Goal: Transaction & Acquisition: Subscribe to service/newsletter

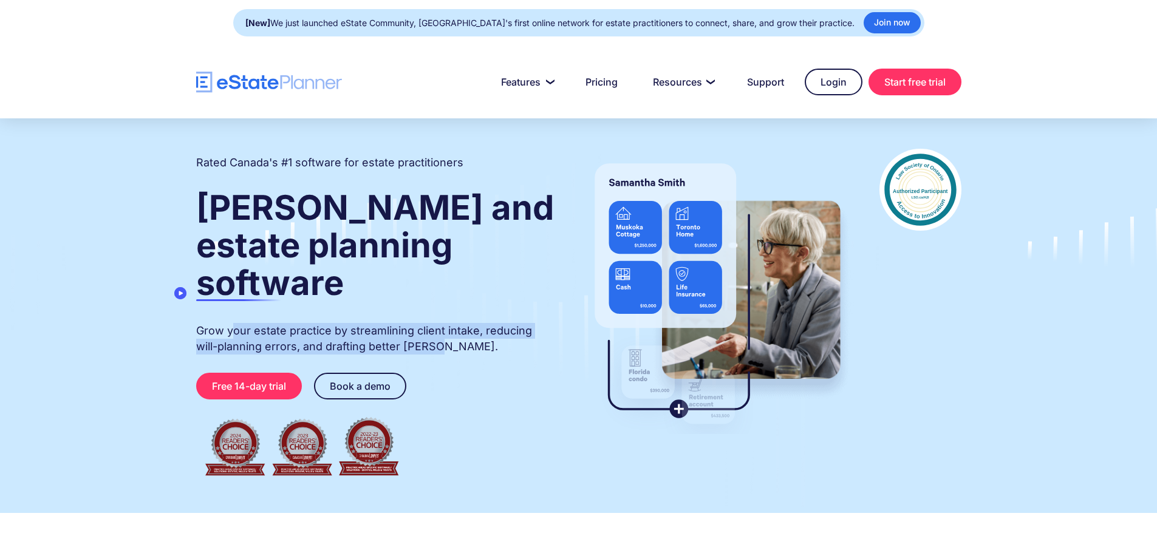
drag, startPoint x: 360, startPoint y: 315, endPoint x: 439, endPoint y: 323, distance: 78.8
click at [439, 323] on div "Rated Canada's #1 software for estate practitioners [PERSON_NAME] and estate pl…" at bounding box center [376, 316] width 360 height 334
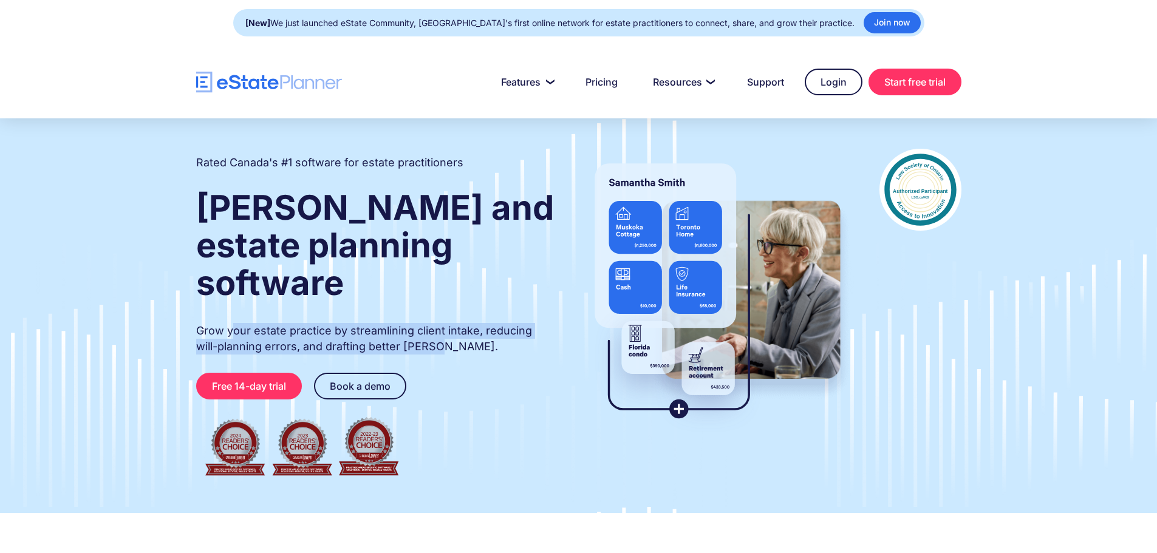
click at [448, 320] on div "Rated Canada's #1 software for estate practitioners [PERSON_NAME] and estate pl…" at bounding box center [376, 316] width 360 height 334
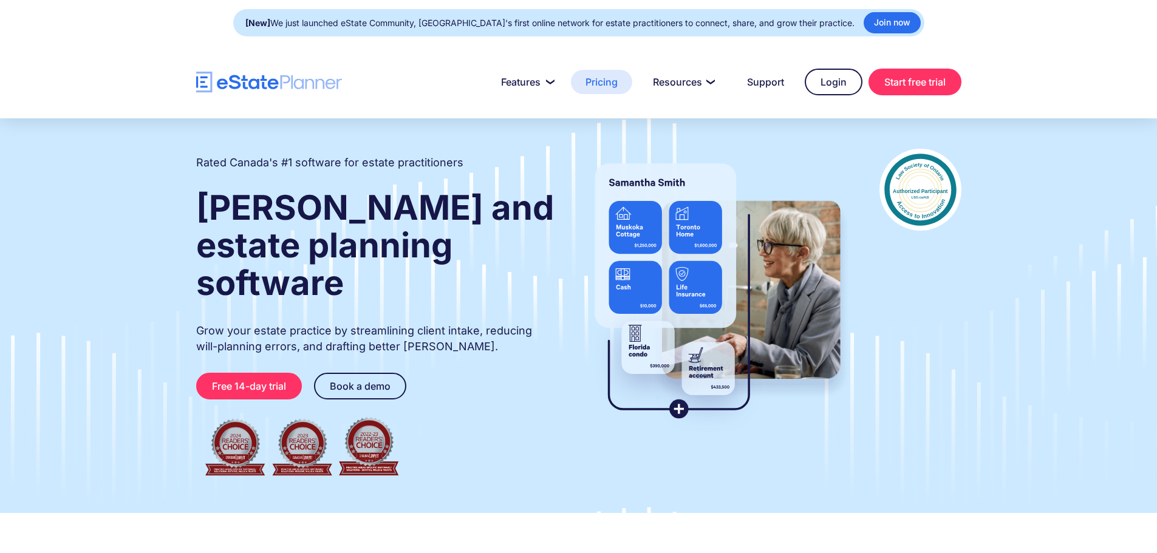
click at [612, 86] on link "Pricing" at bounding box center [601, 82] width 61 height 24
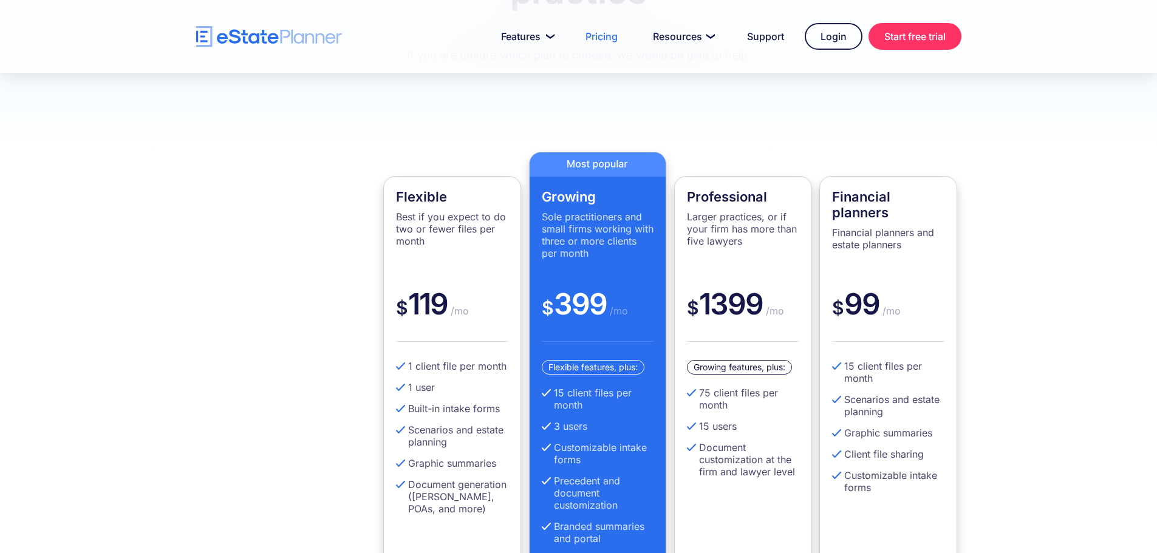
scroll to position [202, 0]
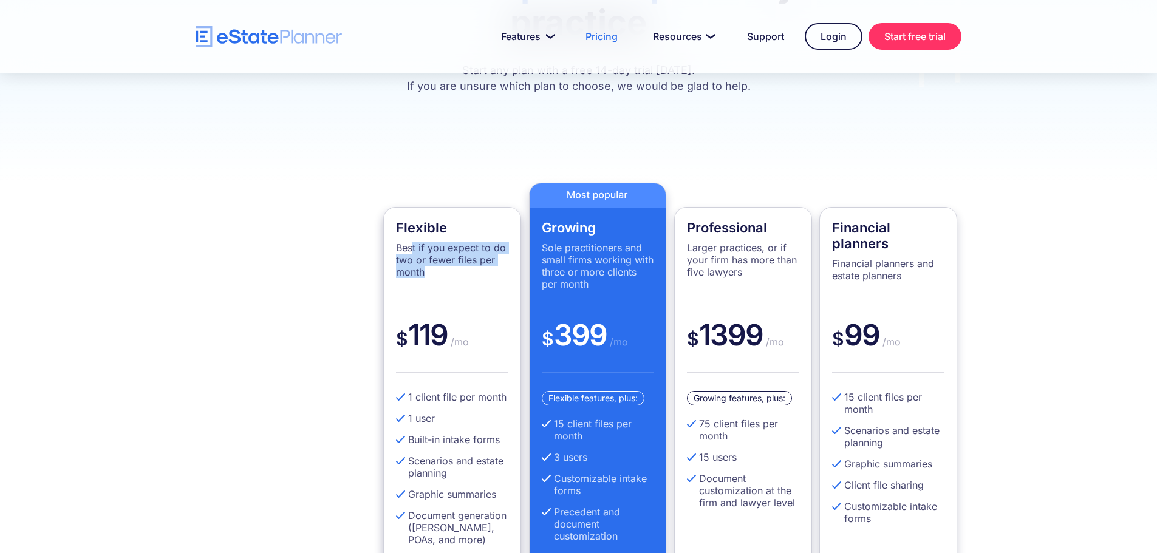
drag, startPoint x: 412, startPoint y: 253, endPoint x: 432, endPoint y: 270, distance: 25.4
click at [432, 270] on p "Best if you expect to do two or fewer files per month" at bounding box center [452, 260] width 112 height 36
click at [439, 278] on p "Best if you expect to do two or fewer files per month" at bounding box center [452, 260] width 112 height 36
click at [475, 312] on div "Flexible Best if you expect to do two or fewer files per month" at bounding box center [452, 268] width 112 height 97
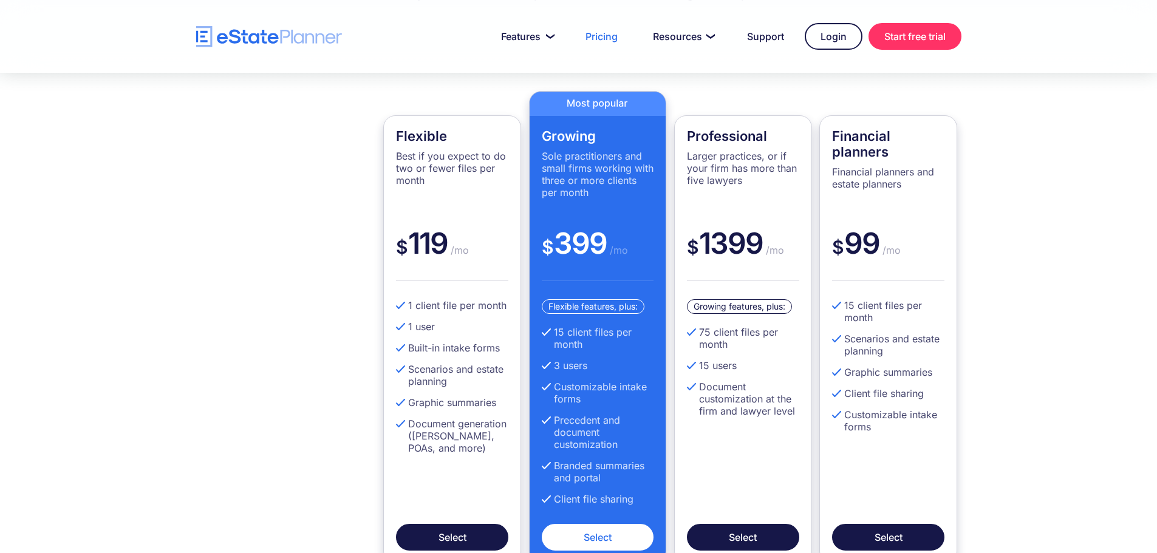
scroll to position [405, 0]
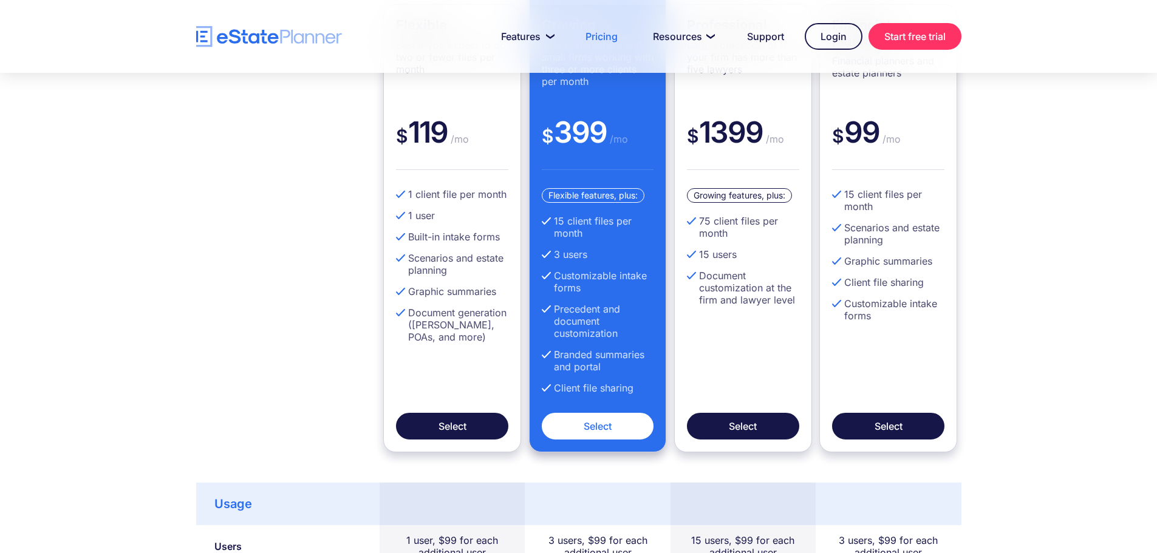
click at [568, 254] on li "3 users" at bounding box center [598, 254] width 112 height 12
drag, startPoint x: 594, startPoint y: 234, endPoint x: 555, endPoint y: 222, distance: 40.9
click at [555, 222] on li "15 client files per month" at bounding box center [598, 227] width 112 height 24
drag, startPoint x: 575, startPoint y: 306, endPoint x: 633, endPoint y: 335, distance: 65.2
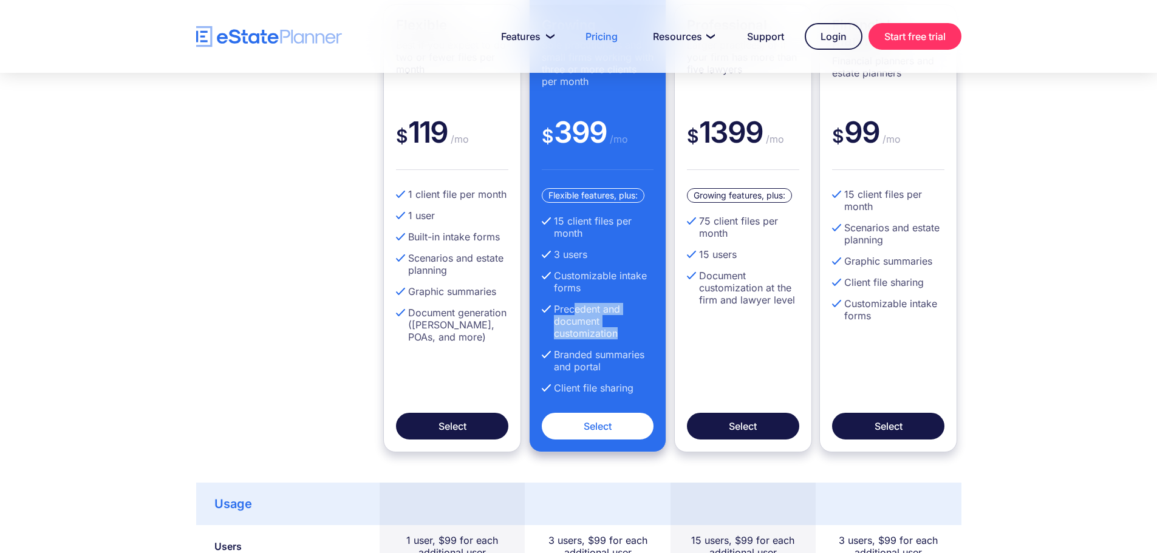
click at [633, 335] on li "Precedent and document customization" at bounding box center [598, 321] width 112 height 36
drag, startPoint x: 581, startPoint y: 351, endPoint x: 620, endPoint y: 369, distance: 42.9
click at [620, 369] on li "Branded summaries and portal" at bounding box center [598, 361] width 112 height 24
drag, startPoint x: 713, startPoint y: 220, endPoint x: 753, endPoint y: 234, distance: 42.5
click at [753, 234] on li "75 client files per month" at bounding box center [743, 227] width 112 height 24
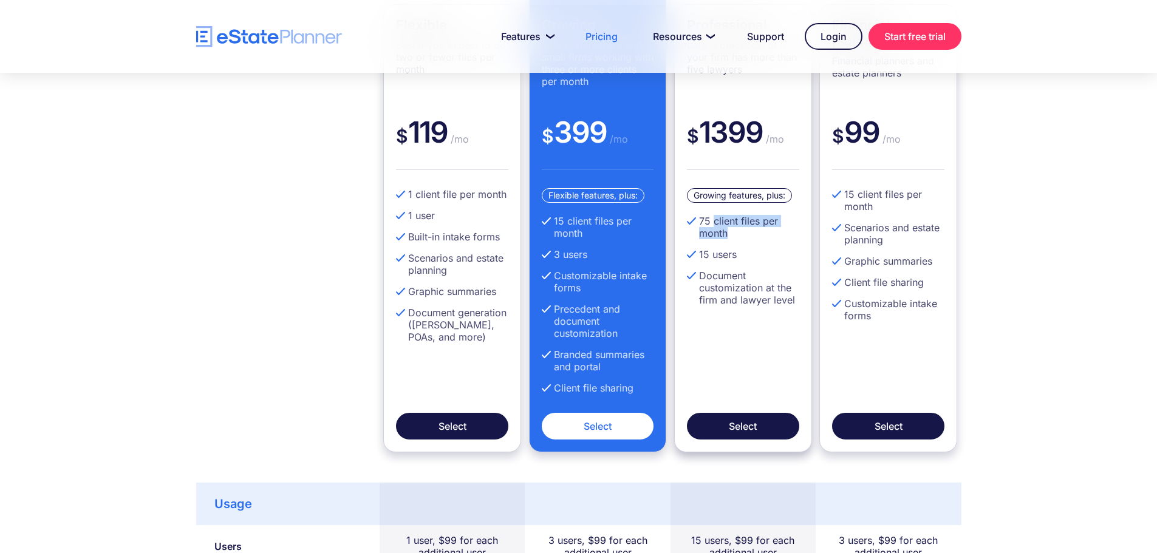
click at [753, 234] on li "75 client files per month" at bounding box center [743, 227] width 112 height 24
drag, startPoint x: 714, startPoint y: 256, endPoint x: 760, endPoint y: 304, distance: 66.2
click at [760, 304] on ul "75 client files per month 15 users Document customization at the firm and lawye…" at bounding box center [743, 265] width 112 height 100
click at [760, 304] on li "Document customization at the firm and lawyer level" at bounding box center [743, 288] width 112 height 36
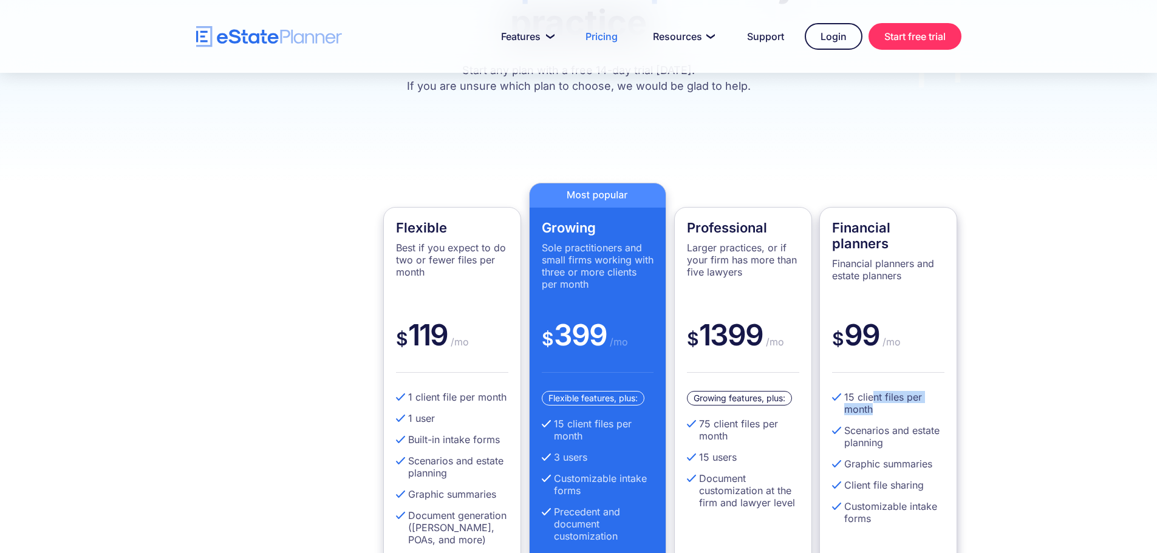
drag, startPoint x: 872, startPoint y: 392, endPoint x: 880, endPoint y: 407, distance: 17.1
click at [880, 407] on li "15 client files per month" at bounding box center [888, 403] width 112 height 24
drag, startPoint x: 880, startPoint y: 408, endPoint x: 843, endPoint y: 397, distance: 38.5
click at [843, 397] on li "15 client files per month" at bounding box center [888, 403] width 112 height 24
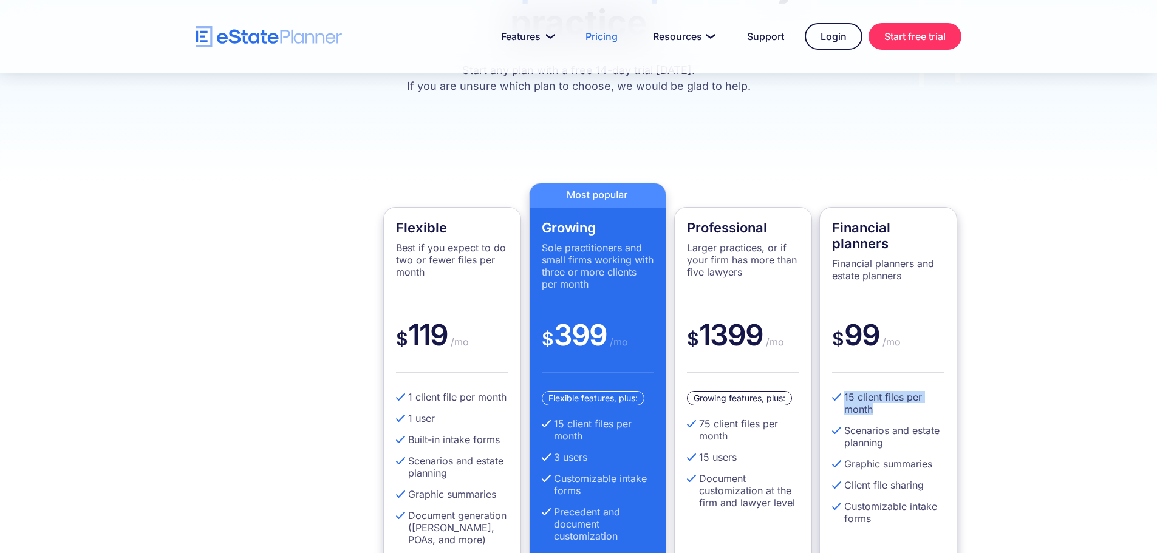
click at [847, 396] on li "15 client files per month" at bounding box center [888, 403] width 112 height 24
drag, startPoint x: 858, startPoint y: 262, endPoint x: 931, endPoint y: 281, distance: 75.3
click at [931, 281] on p "Financial planners and estate planners" at bounding box center [888, 270] width 112 height 24
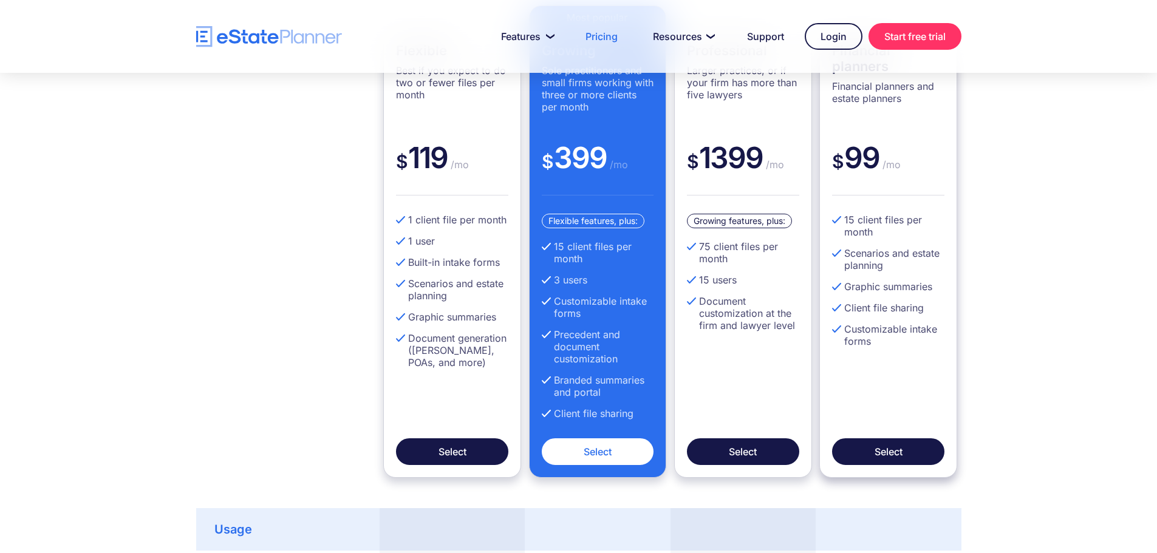
scroll to position [405, 0]
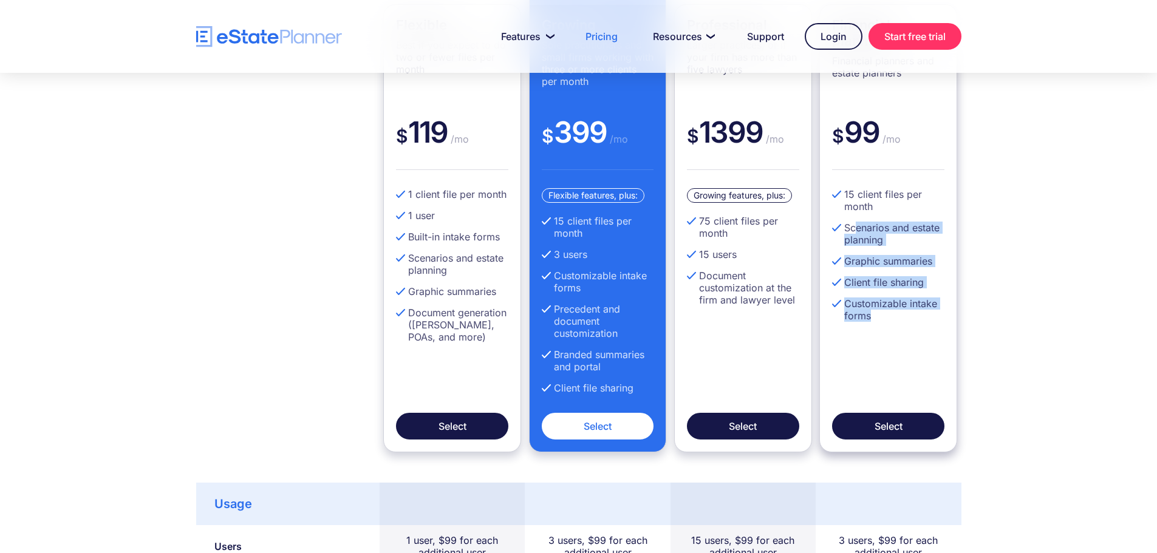
drag, startPoint x: 859, startPoint y: 228, endPoint x: 886, endPoint y: 327, distance: 102.7
click at [886, 327] on ul "15 client files per month Scenarios and estate planning Graphic summaries Clien…" at bounding box center [888, 259] width 112 height 143
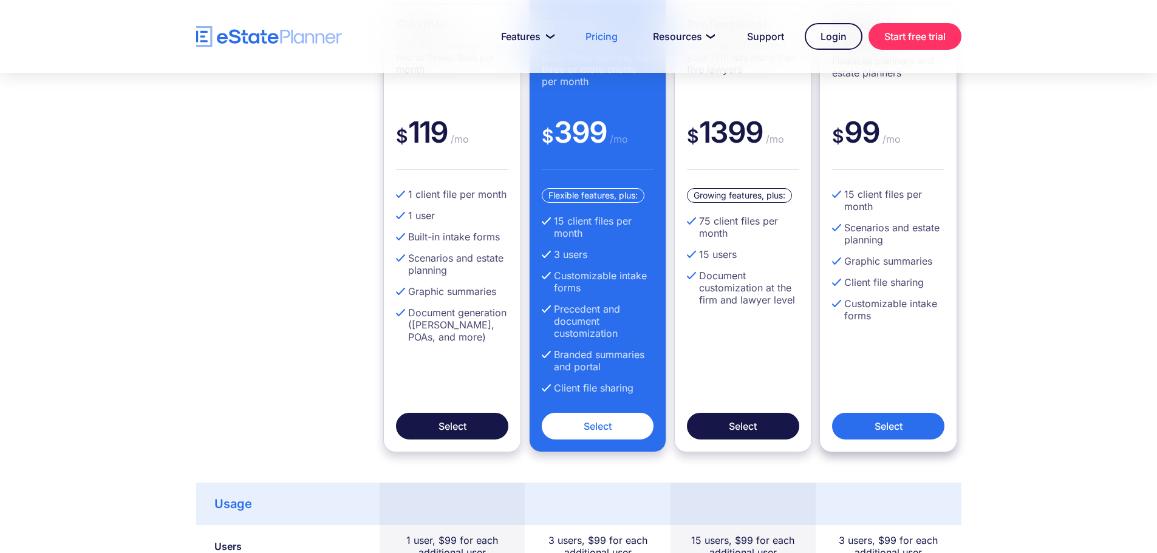
click at [887, 435] on link "Select" at bounding box center [888, 426] width 112 height 27
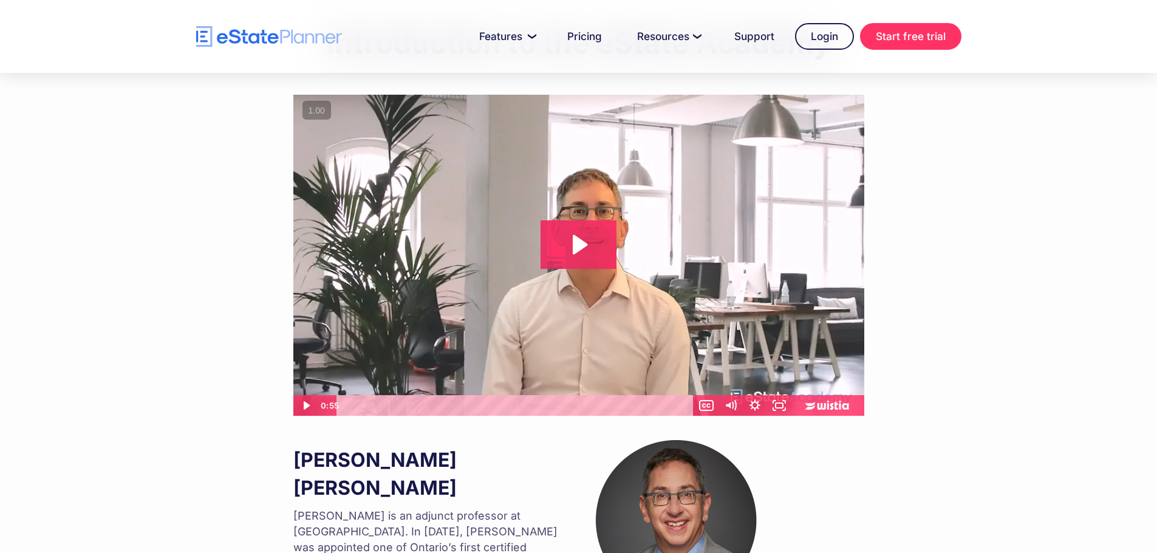
scroll to position [813, 0]
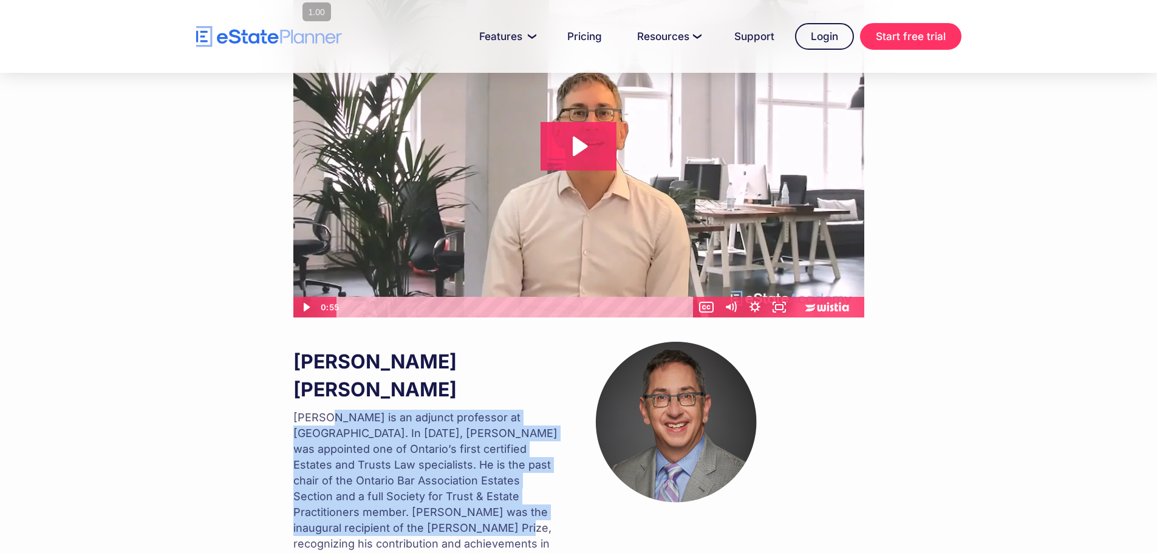
drag, startPoint x: 329, startPoint y: 389, endPoint x: 384, endPoint y: 505, distance: 128.5
click at [384, 505] on p "Jordan is an adjunct professor at Osgoode Hall Law School. In 2004, Jordan was …" at bounding box center [427, 489] width 269 height 158
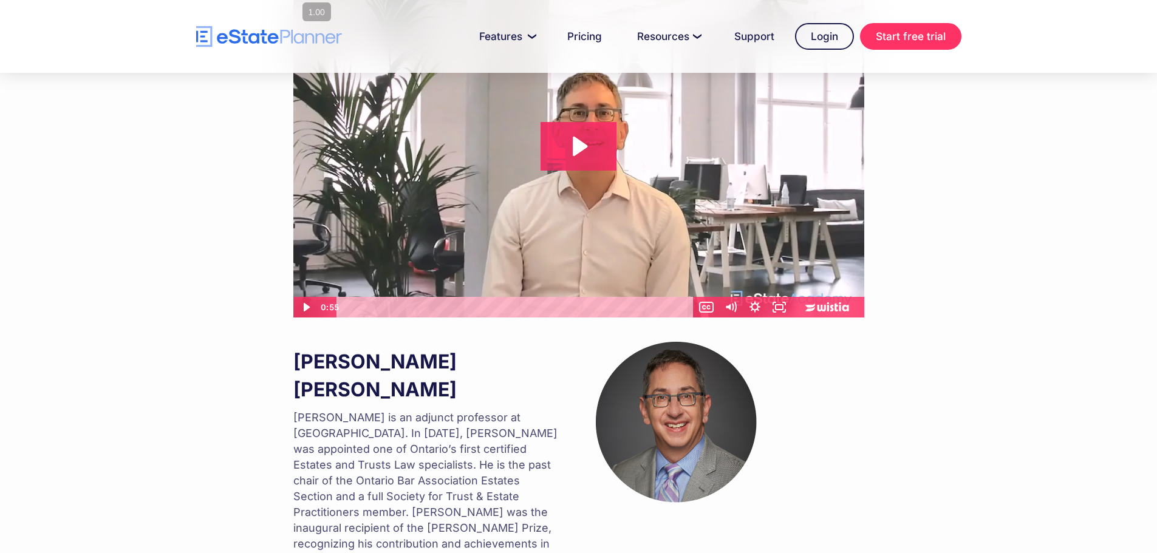
click at [401, 509] on p "Jordan is an adjunct professor at Osgoode Hall Law School. In 2004, Jordan was …" at bounding box center [427, 489] width 269 height 158
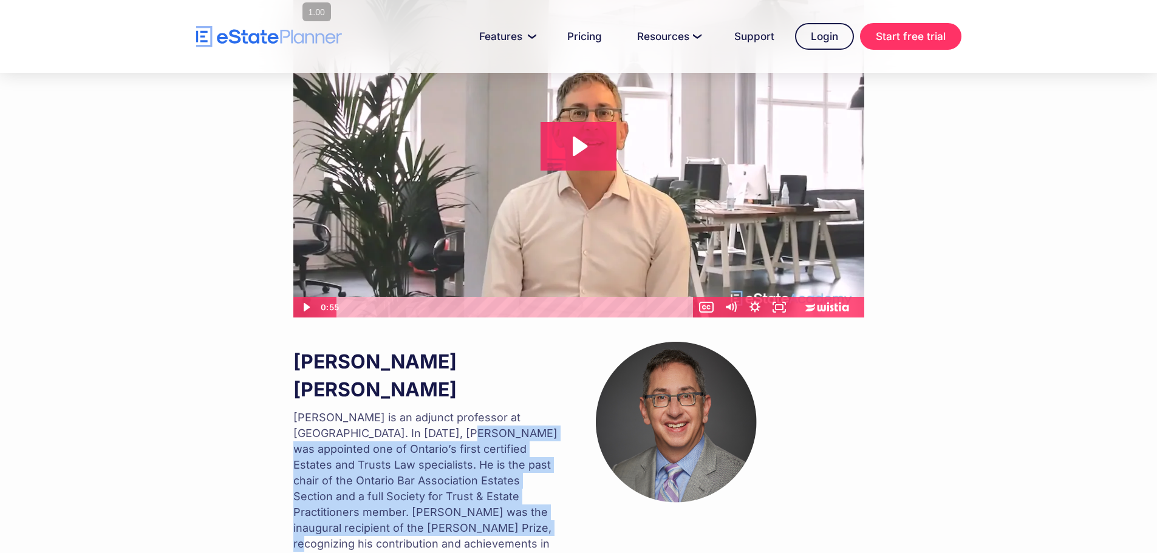
drag, startPoint x: 415, startPoint y: 412, endPoint x: 411, endPoint y: 505, distance: 93.0
click at [411, 505] on p "Jordan is an adjunct professor at Osgoode Hall Law School. In 2004, Jordan was …" at bounding box center [427, 489] width 269 height 158
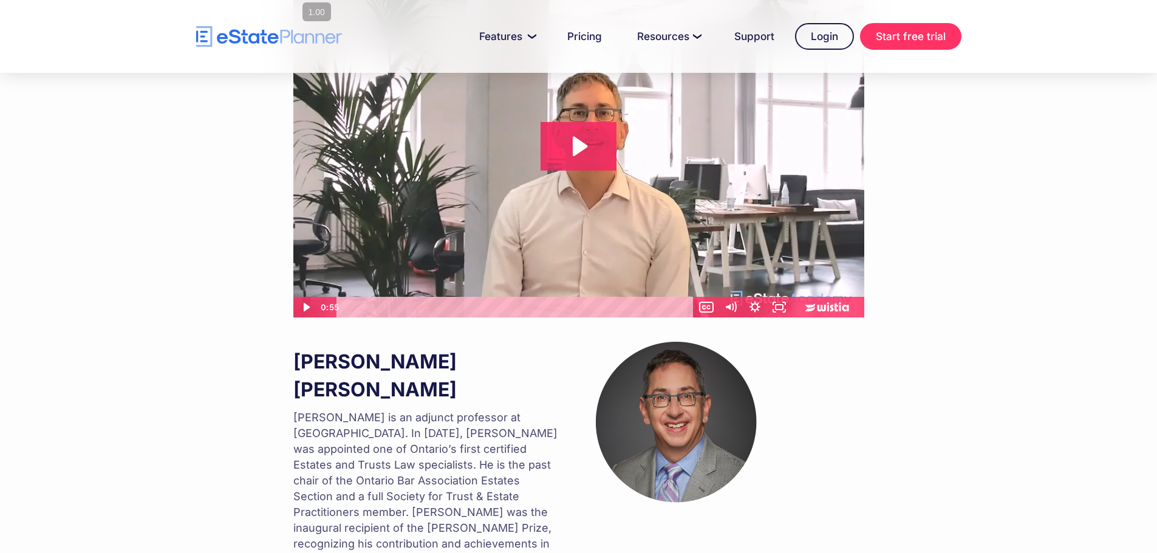
click at [408, 515] on p "Jordan is an adjunct professor at Osgoode Hall Law School. In 2004, Jordan was …" at bounding box center [427, 489] width 269 height 158
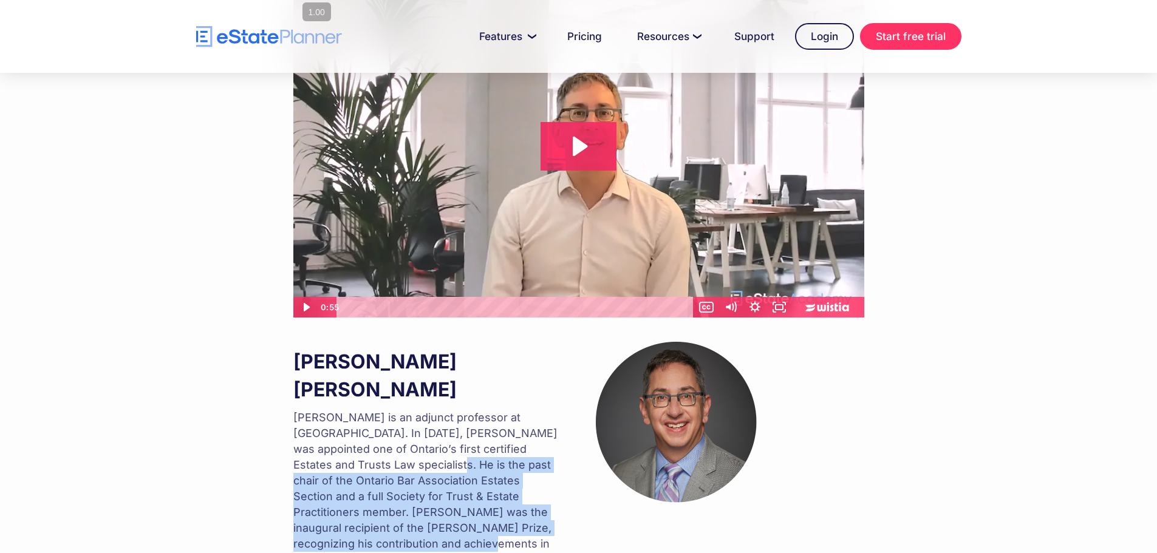
drag, startPoint x: 385, startPoint y: 435, endPoint x: 389, endPoint y: 527, distance: 91.9
click at [389, 527] on div "Professor Jordan Atin Jordan is an adjunct professor at Osgoode Hall Law School…" at bounding box center [427, 458] width 269 height 232
click at [389, 525] on div "Professor Jordan Atin Jordan is an adjunct professor at Osgoode Hall Law School…" at bounding box center [427, 458] width 269 height 232
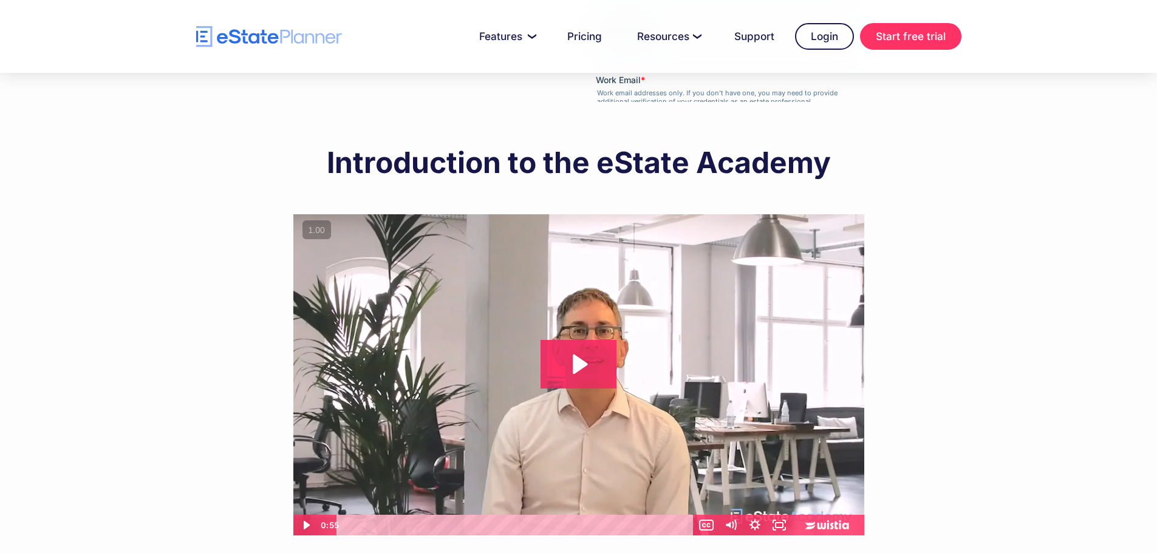
scroll to position [616, 0]
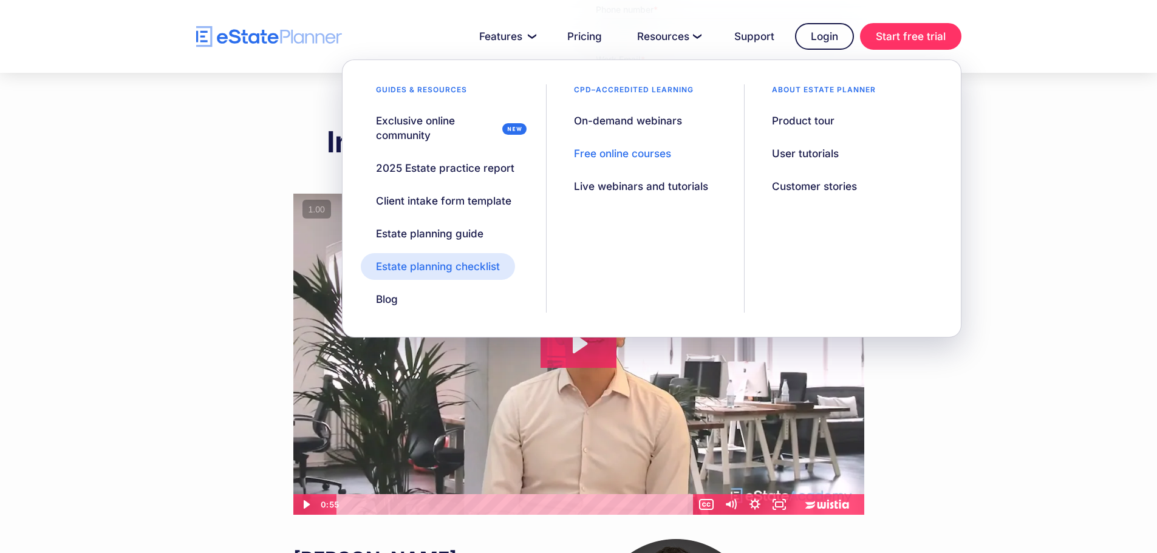
click at [423, 265] on div "Estate planning checklist" at bounding box center [438, 266] width 124 height 15
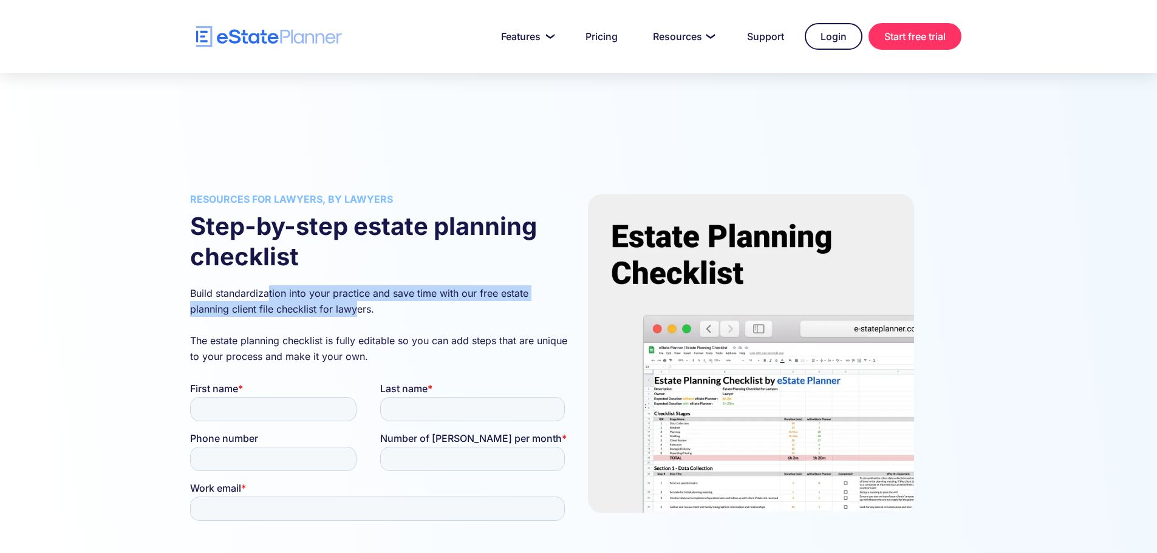
drag, startPoint x: 269, startPoint y: 290, endPoint x: 356, endPoint y: 311, distance: 89.9
click at [356, 311] on p "Build standardization into your practice and save time with our free estate pla…" at bounding box center [380, 325] width 380 height 79
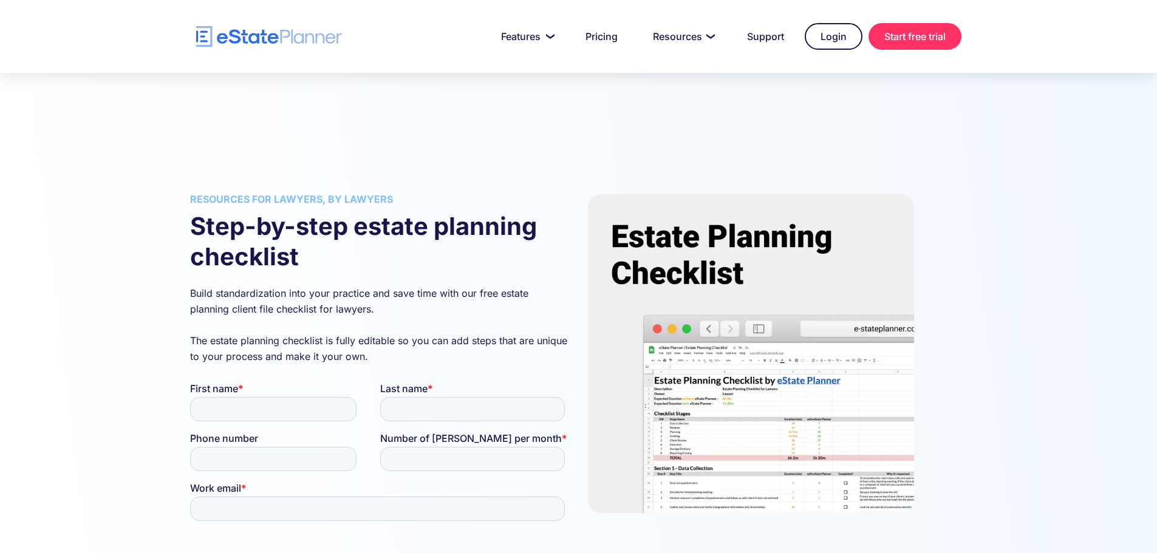
click at [407, 316] on p "Build standardization into your practice and save time with our free estate pla…" at bounding box center [380, 325] width 380 height 79
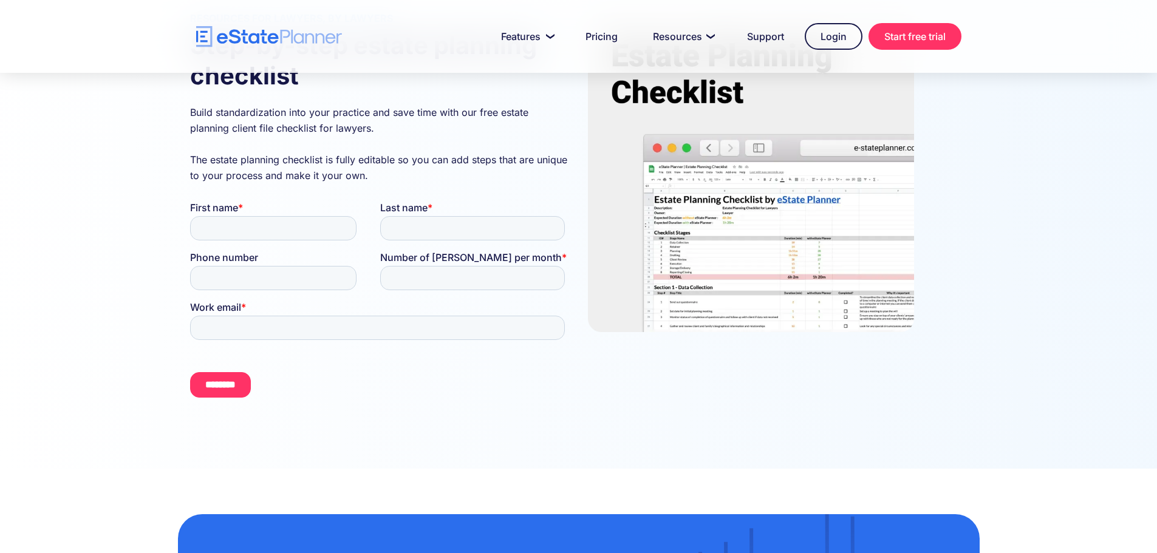
scroll to position [202, 0]
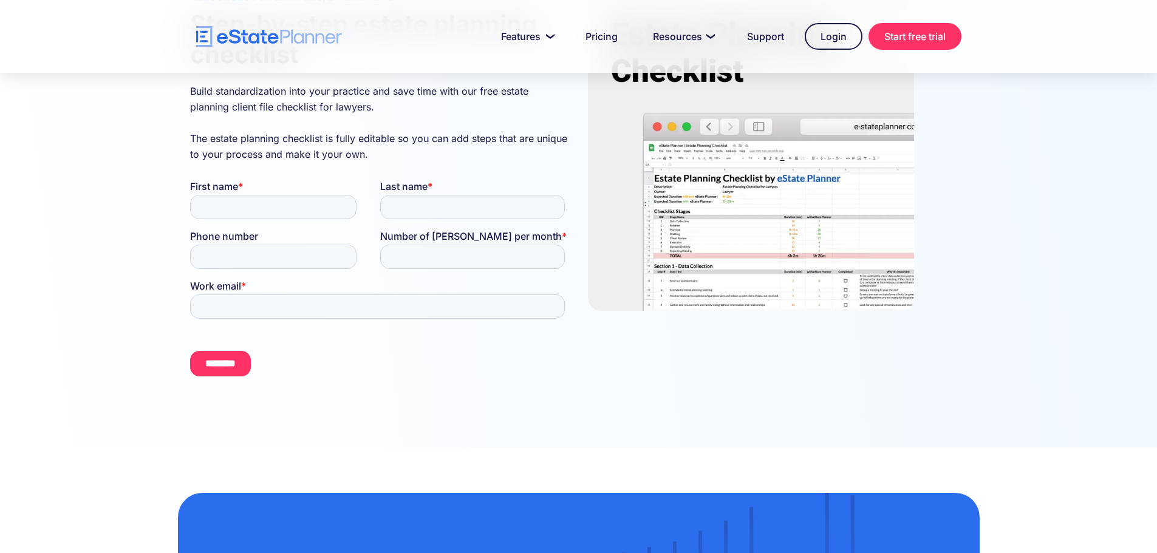
click at [780, 233] on img at bounding box center [751, 151] width 326 height 319
